Goal: Feedback & Contribution: Submit feedback/report problem

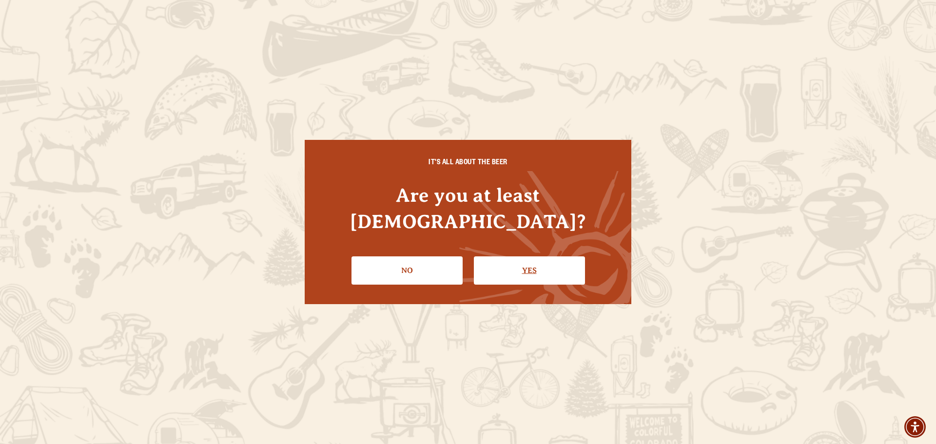
click at [511, 267] on link "Yes" at bounding box center [529, 270] width 111 height 28
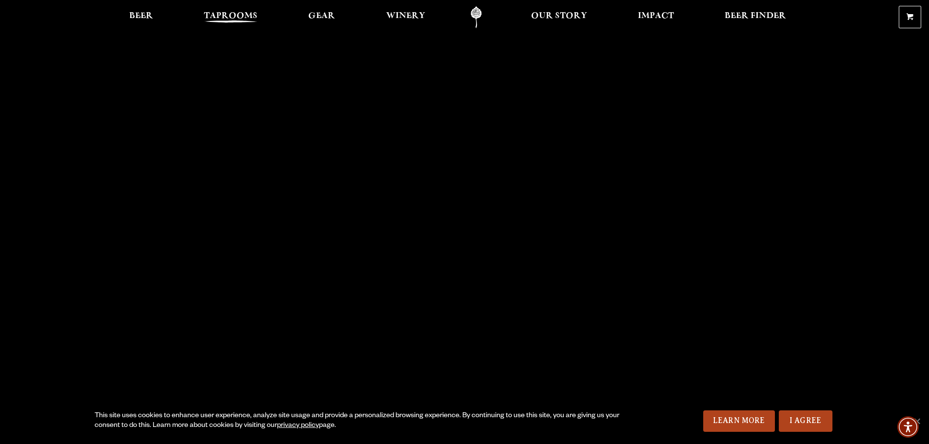
click at [233, 19] on span "Taprooms" at bounding box center [231, 16] width 54 height 8
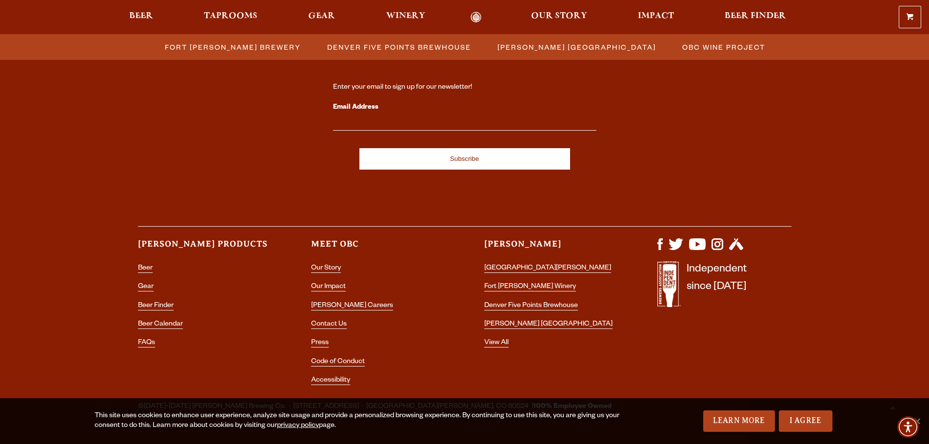
scroll to position [1069, 0]
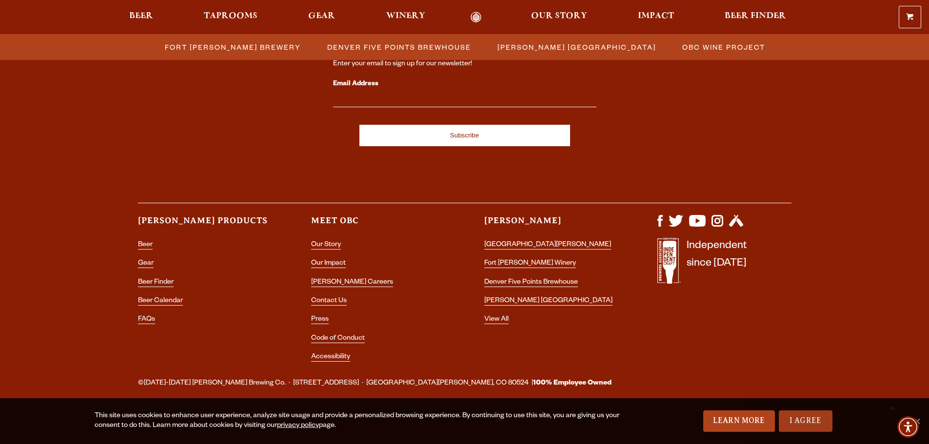
click at [794, 429] on link "I Agree" at bounding box center [806, 420] width 54 height 21
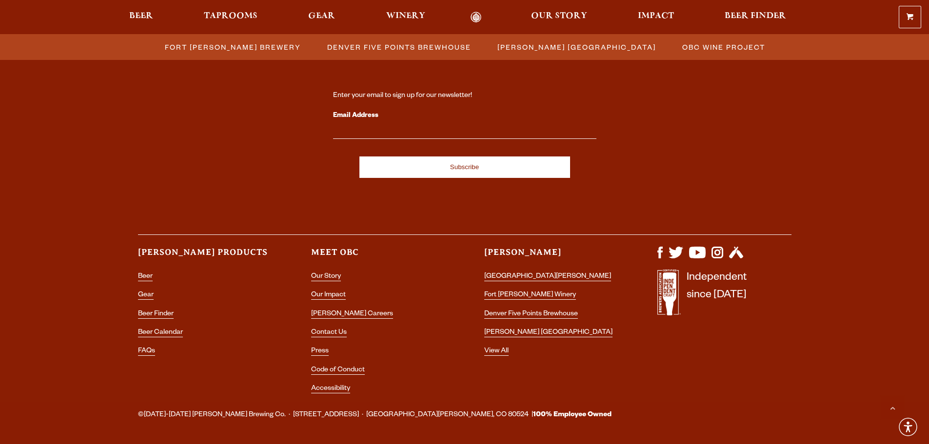
scroll to position [1020, 0]
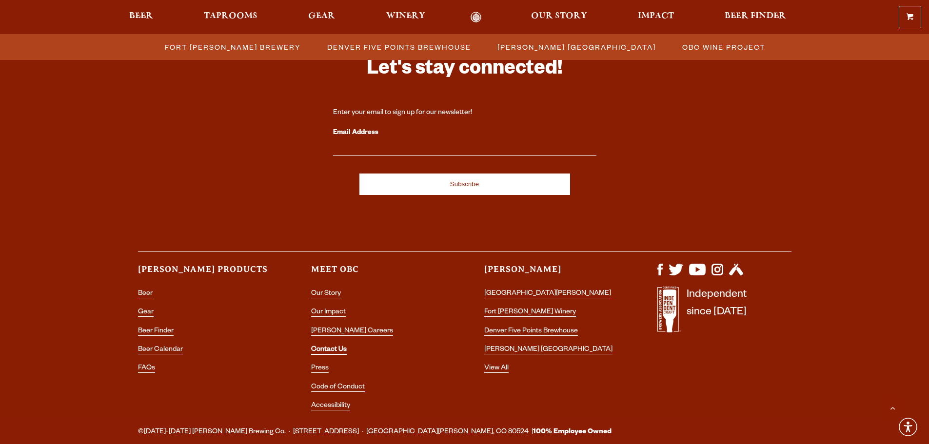
click at [336, 348] on link "Contact Us" at bounding box center [329, 350] width 36 height 9
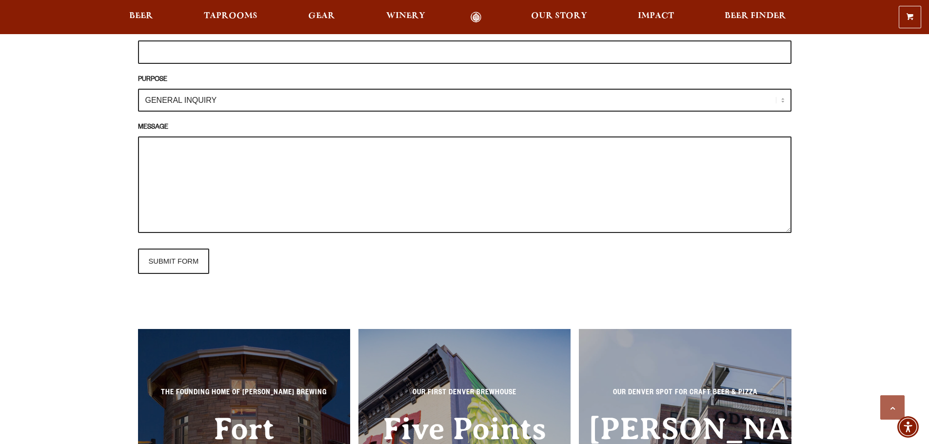
scroll to position [731, 0]
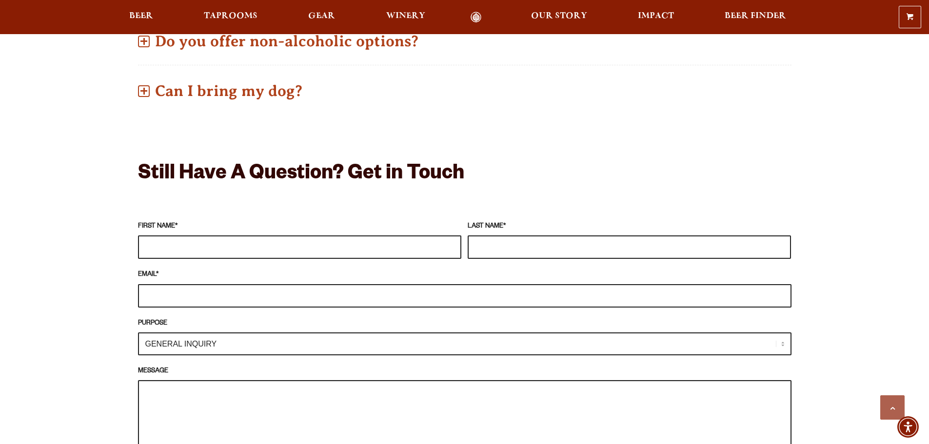
click at [175, 398] on textarea "MESSAGE" at bounding box center [464, 428] width 653 height 97
paste textarea "The Weirdgrass Band would love to play at The Tavern! We are a foot stomping tr…"
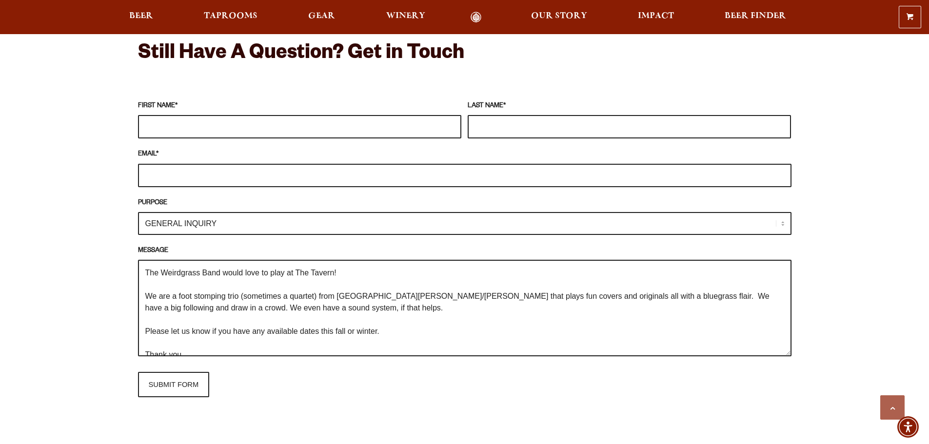
scroll to position [860, 0]
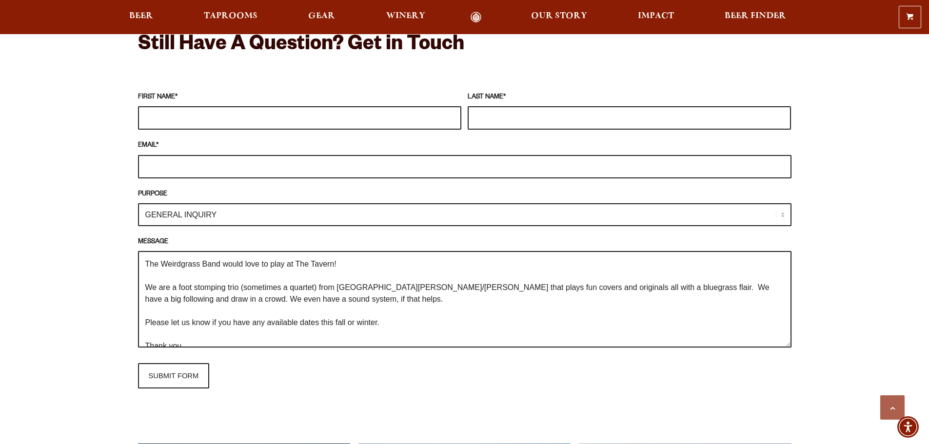
drag, startPoint x: 296, startPoint y: 265, endPoint x: 335, endPoint y: 266, distance: 39.0
click at [335, 266] on textarea "The Weirdgrass Band would love to play at The Tavern! We are a foot stomping tr…" at bounding box center [464, 299] width 653 height 97
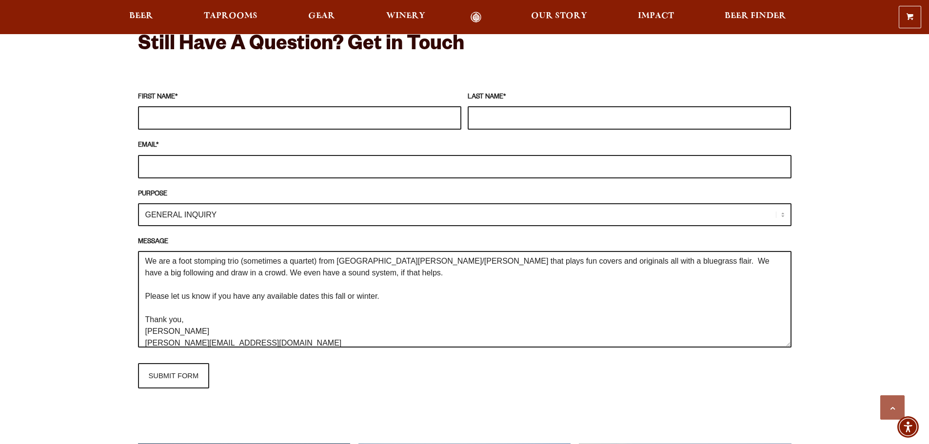
scroll to position [0, 0]
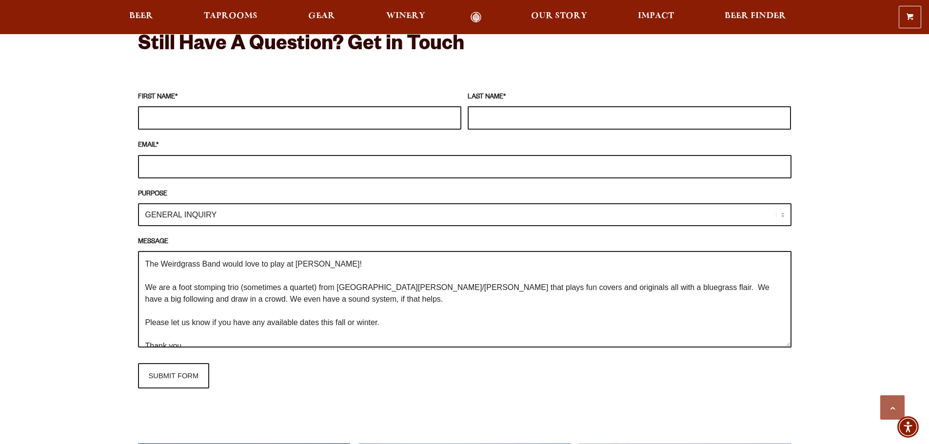
click at [380, 321] on textarea "The Weirdgrass Band would love to play at [PERSON_NAME]! We are a foot stomping…" at bounding box center [464, 299] width 653 height 97
click at [354, 323] on textarea "The Weirdgrass Band would love to play at [PERSON_NAME]! We are a foot stomping…" at bounding box center [464, 299] width 653 height 97
click at [379, 320] on textarea "The Weirdgrass Band would love to play at [PERSON_NAME]! We are a foot stomping…" at bounding box center [464, 299] width 653 height 97
type textarea "The Weirdgrass Band would love to play at [PERSON_NAME]! We are a foot stomping…"
click at [217, 124] on input "FIRST NAME *" at bounding box center [299, 117] width 323 height 23
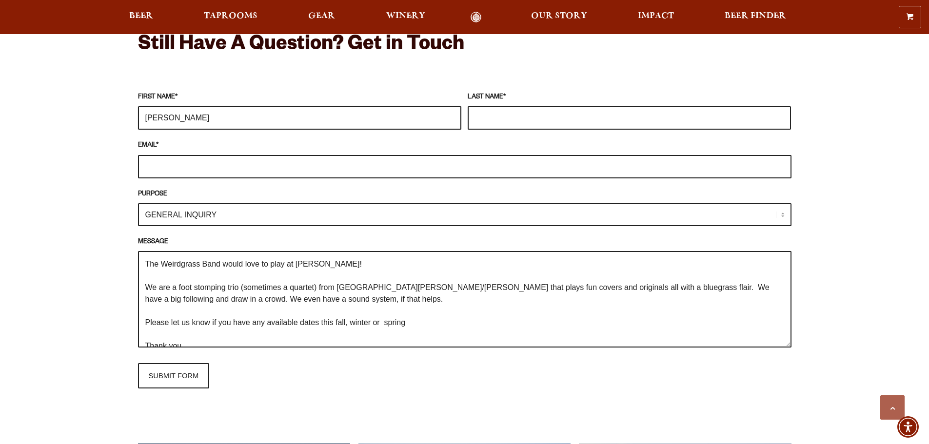
type input "[PERSON_NAME]"
click at [537, 121] on input "LAST NAME *" at bounding box center [629, 117] width 323 height 23
type input "Vesty"
click at [395, 166] on input "EMAIL *" at bounding box center [464, 166] width 653 height 23
type input "[EMAIL_ADDRESS][DOMAIN_NAME]"
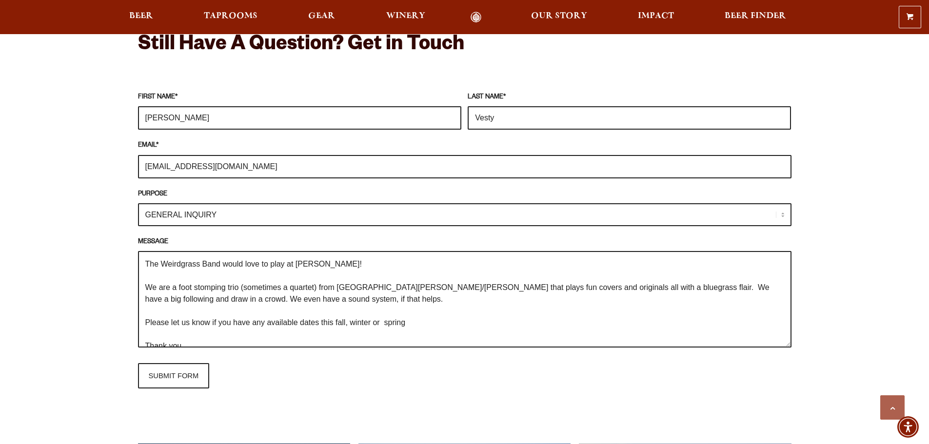
drag, startPoint x: 206, startPoint y: 217, endPoint x: 35, endPoint y: 220, distance: 171.6
click at [35, 220] on div "Frequently Asked Questions What’s Your Shipping & Exchange Policy? Shipping: Ou…" at bounding box center [464, 181] width 929 height 1237
click at [138, 203] on select "GENERAL INQUIRY TAPROOM / BREWERY WINERY BOOK A TOUR MEDIA INQUIRY GEAR SHOP [P…" at bounding box center [464, 214] width 653 height 23
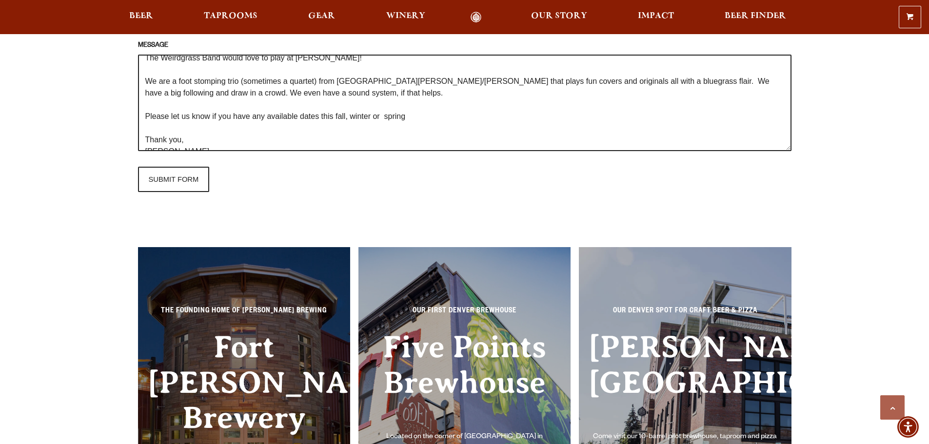
scroll to position [1055, 0]
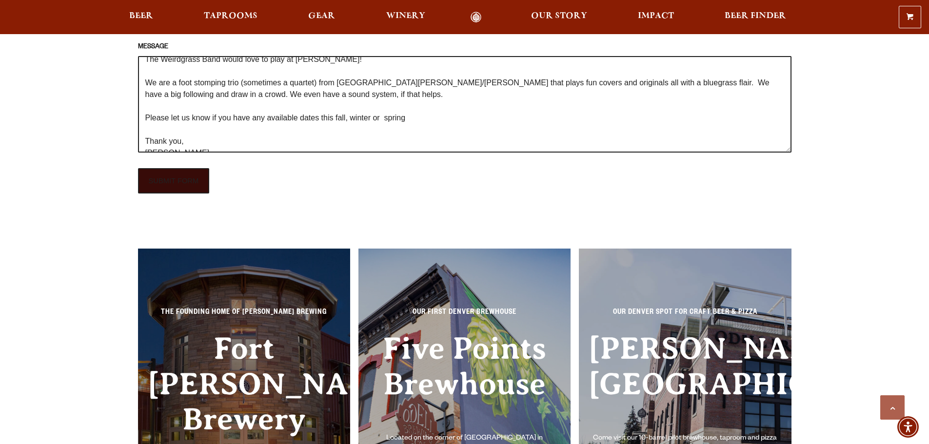
click at [178, 177] on input "SUBMIT FORM" at bounding box center [174, 180] width 72 height 25
type input "Sending"
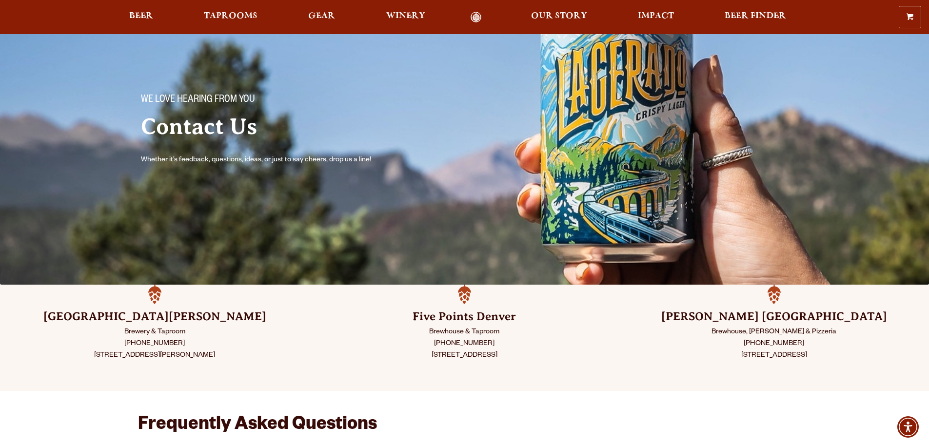
scroll to position [0, 0]
